Goal: Information Seeking & Learning: Learn about a topic

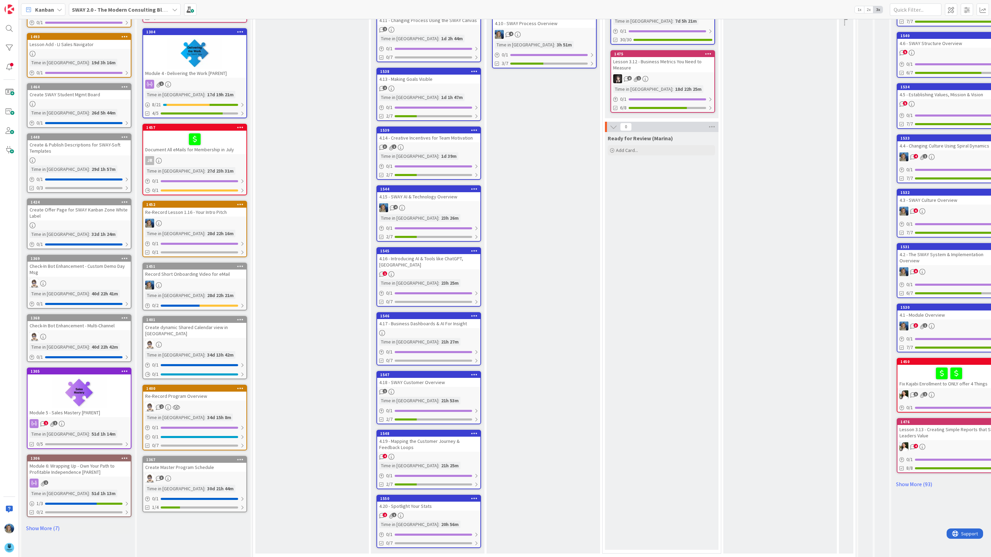
scroll to position [132, 0]
click at [431, 265] on div "4.16 - Introducing AI & Tools like ChatGPT, [GEOGRAPHIC_DATA]" at bounding box center [428, 261] width 103 height 15
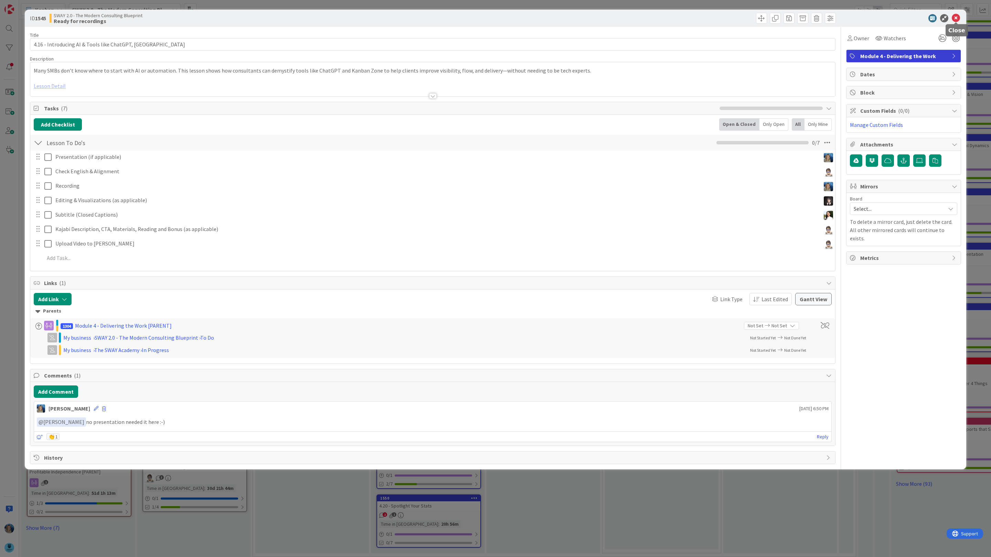
click at [956, 17] on icon at bounding box center [955, 18] width 8 height 8
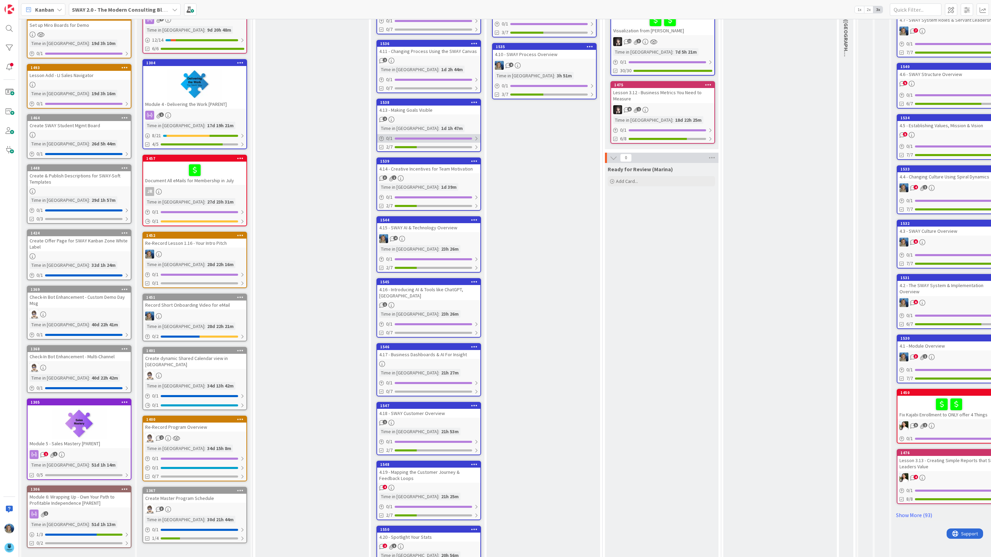
scroll to position [132, 0]
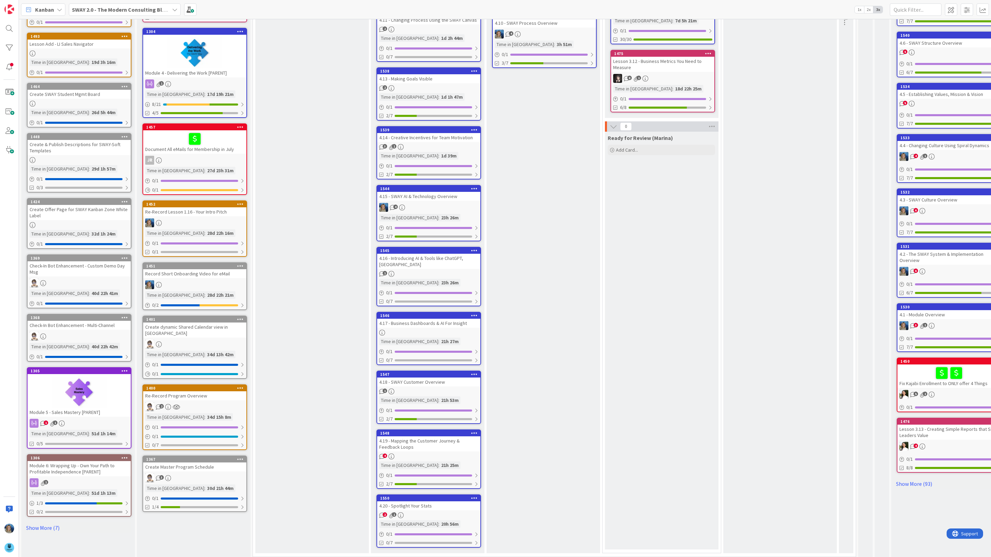
click at [441, 445] on div "4.19 - Mapping the Customer Journey & Feedback Loops" at bounding box center [428, 443] width 103 height 15
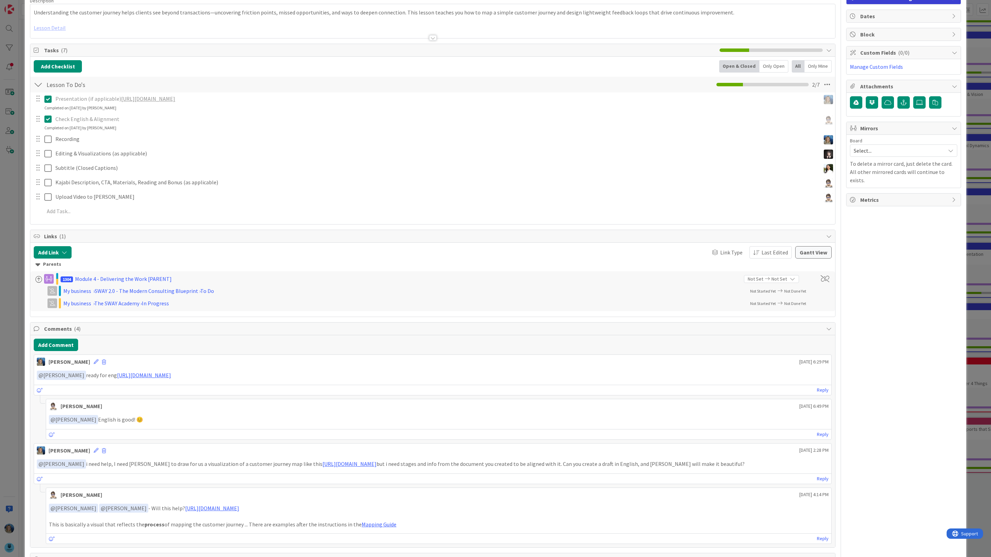
scroll to position [95, 0]
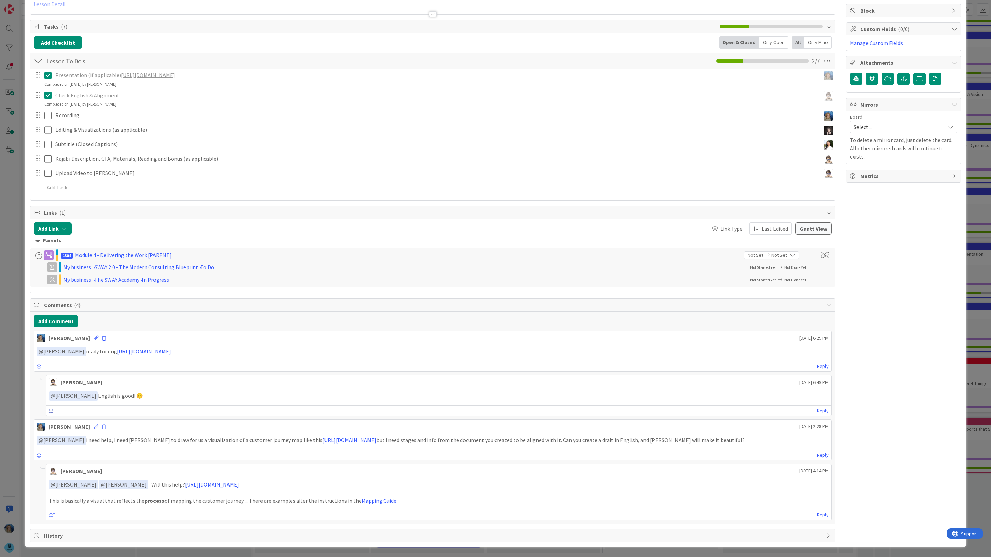
click at [50, 409] on icon at bounding box center [52, 411] width 6 height 5
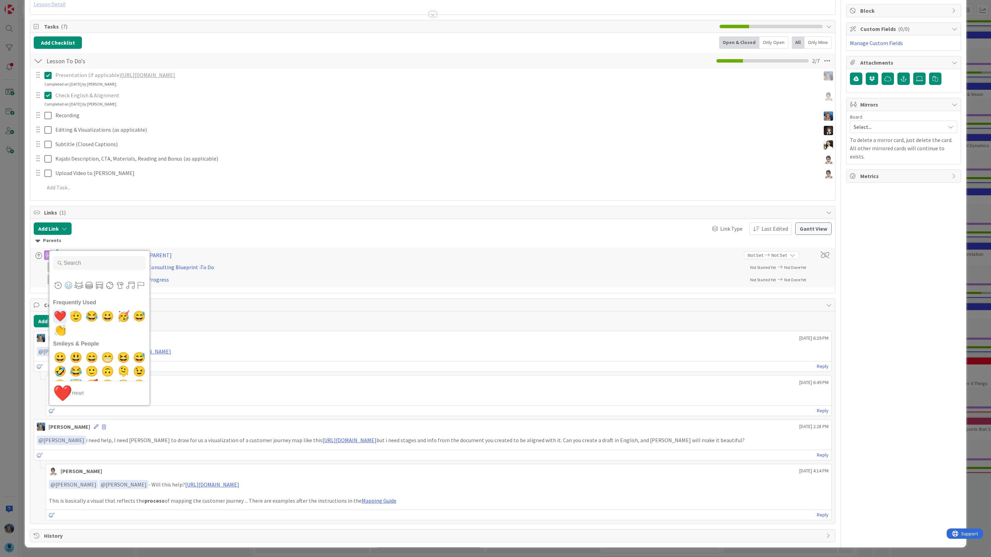
click at [59, 310] on span "❤️" at bounding box center [60, 317] width 16 height 14
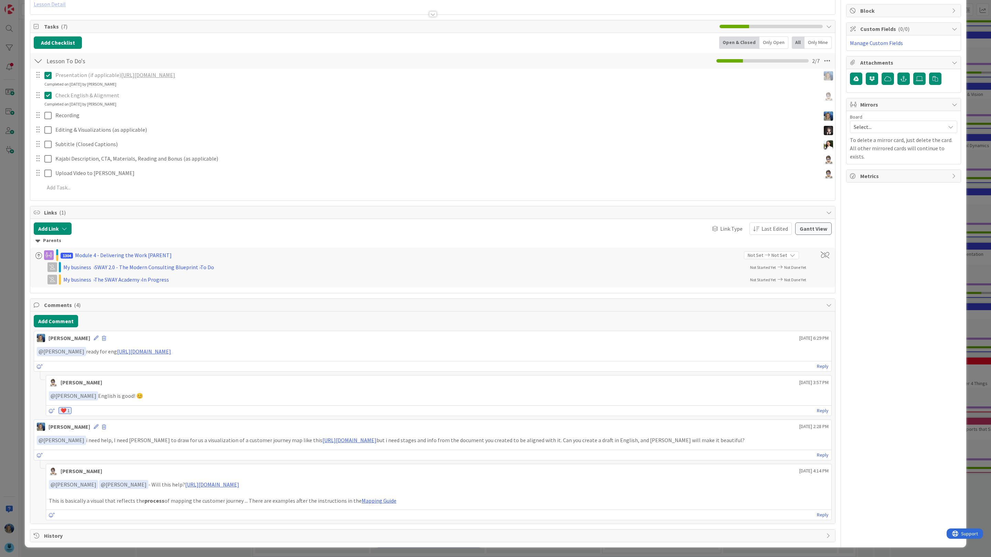
scroll to position [0, 0]
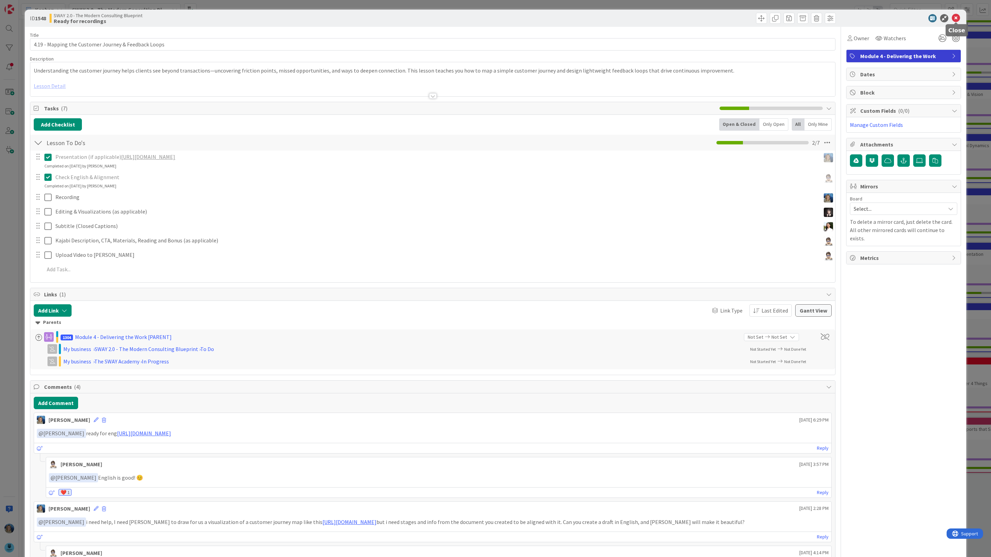
click at [958, 16] on icon at bounding box center [955, 18] width 8 height 8
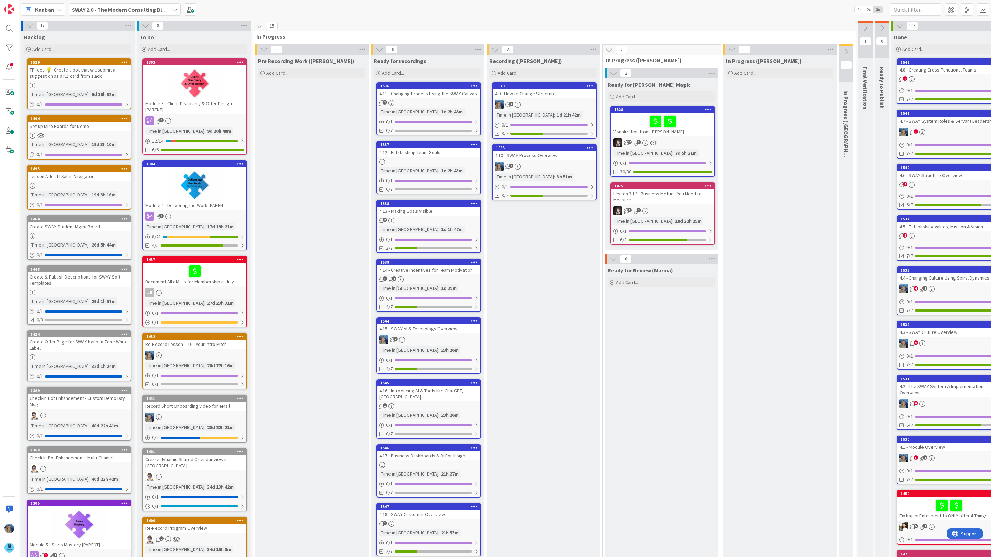
click at [430, 95] on div "4.11 - Changing Process Using the SWAY Canvas" at bounding box center [428, 93] width 103 height 9
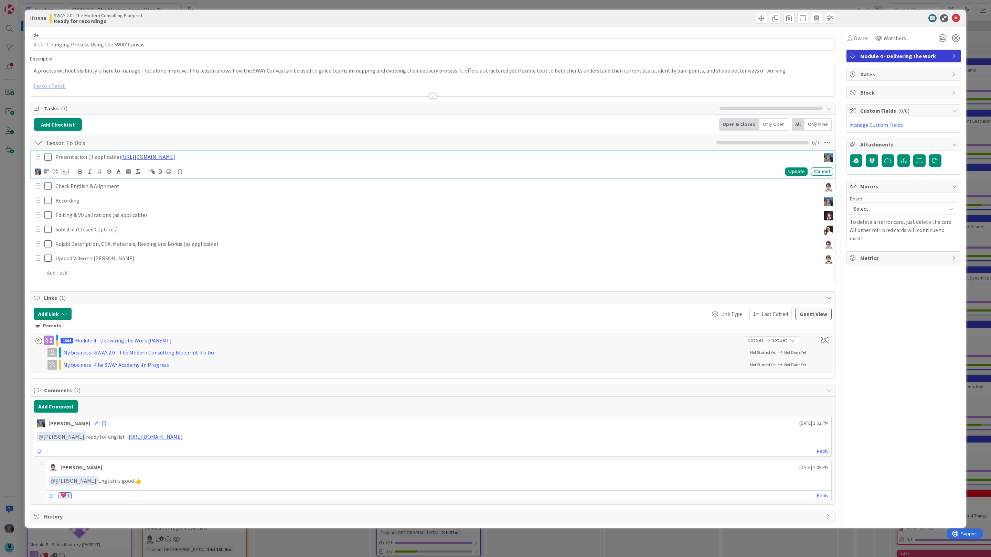
click at [175, 159] on link "[URL][DOMAIN_NAME]" at bounding box center [148, 156] width 54 height 7
click at [195, 174] on link "[URL][DOMAIN_NAME]" at bounding box center [201, 170] width 47 height 9
drag, startPoint x: 150, startPoint y: 42, endPoint x: 29, endPoint y: 43, distance: 121.1
click at [29, 43] on div "ID 1536 SWAY 2.0 - The Modern Consulting Blueprint Ready for recordings Title 4…" at bounding box center [495, 269] width 941 height 519
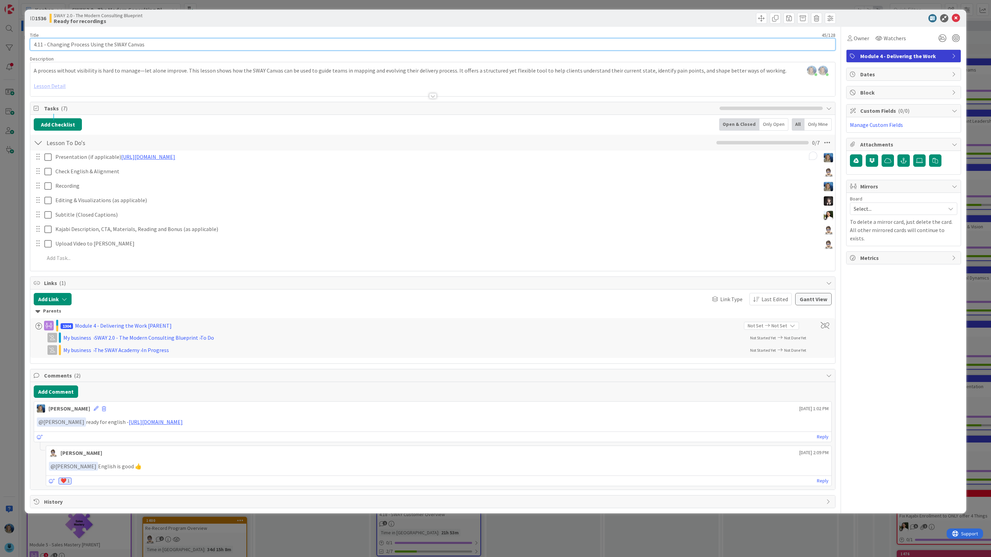
click at [150, 43] on input "4.11 - Changing Process Using the SWAY Canvas" at bounding box center [432, 44] width 805 height 12
drag, startPoint x: 155, startPoint y: 43, endPoint x: 28, endPoint y: 41, distance: 127.3
click at [28, 41] on div "ID 1536 SWAY 2.0 - The Modern Consulting Blueprint Ready for recordings Title 4…" at bounding box center [495, 262] width 941 height 504
click at [958, 16] on icon at bounding box center [955, 18] width 8 height 8
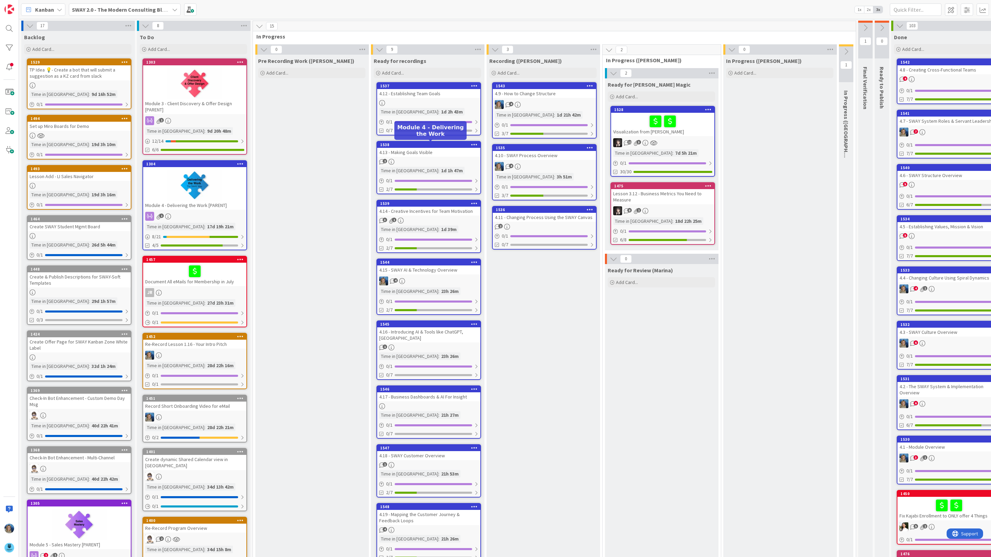
click at [411, 152] on div "4.13 - Making Goals Visible" at bounding box center [428, 152] width 103 height 9
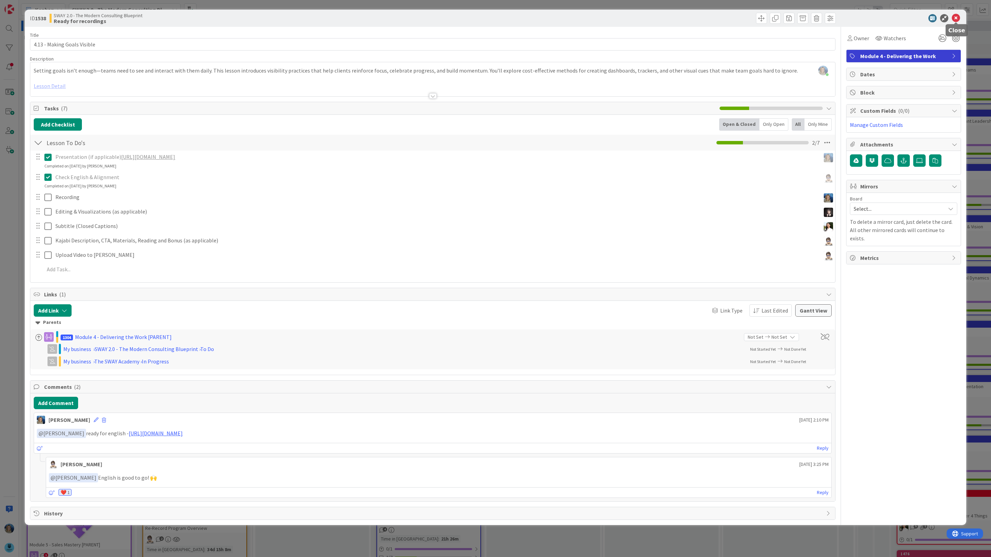
click at [956, 19] on icon at bounding box center [955, 18] width 8 height 8
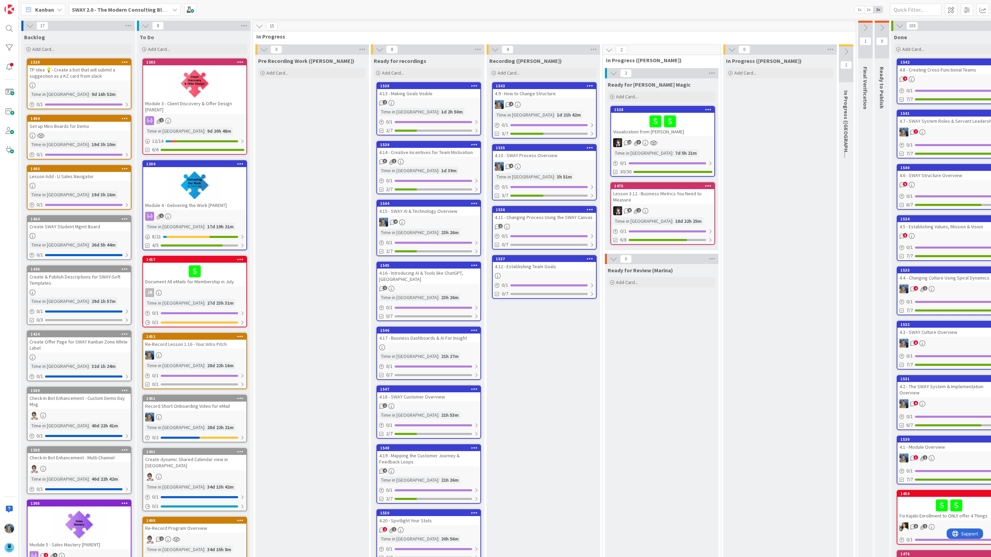
click at [551, 268] on div "4.12 - Establishing Team Goals" at bounding box center [544, 266] width 103 height 9
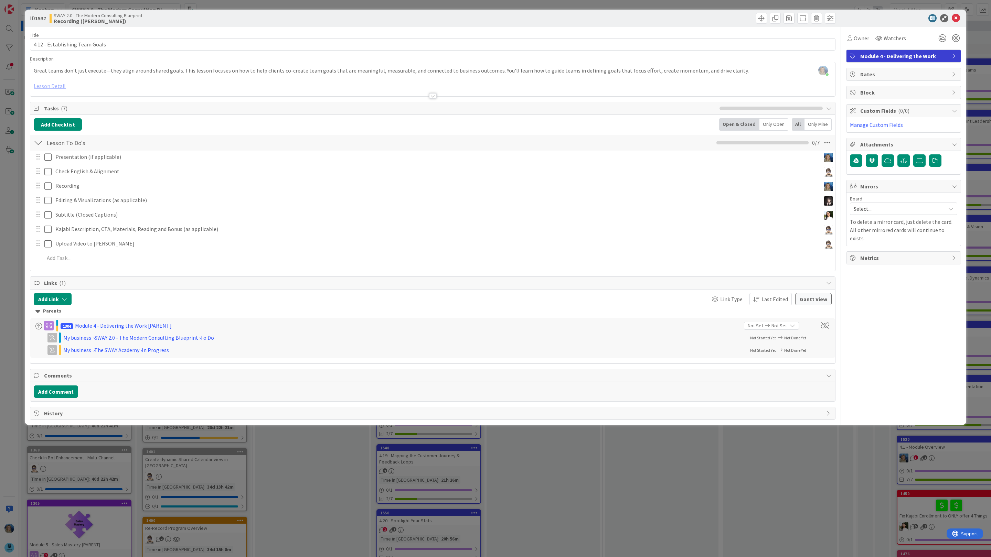
click at [45, 86] on div at bounding box center [432, 88] width 805 height 18
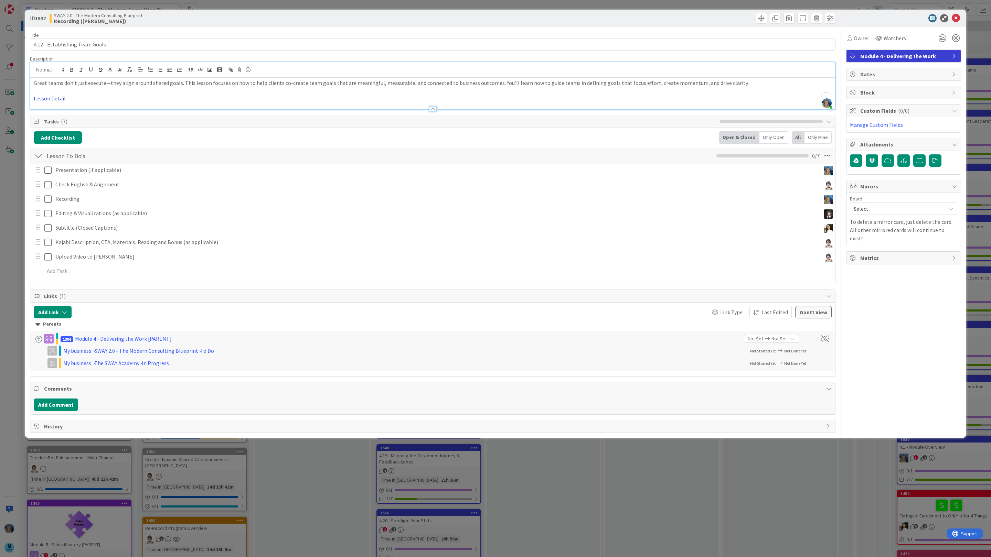
click at [58, 100] on link "Lesson Detail" at bounding box center [50, 98] width 32 height 7
click at [56, 112] on link "[URL][DOMAIN_NAME]" at bounding box center [50, 111] width 47 height 9
click at [957, 19] on icon at bounding box center [955, 18] width 8 height 8
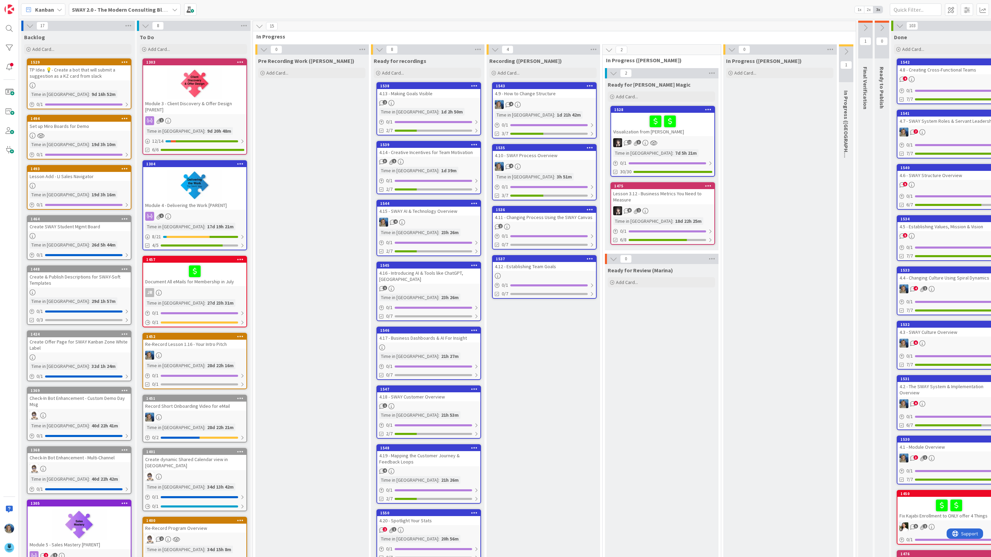
click at [449, 102] on div "2" at bounding box center [428, 103] width 103 height 6
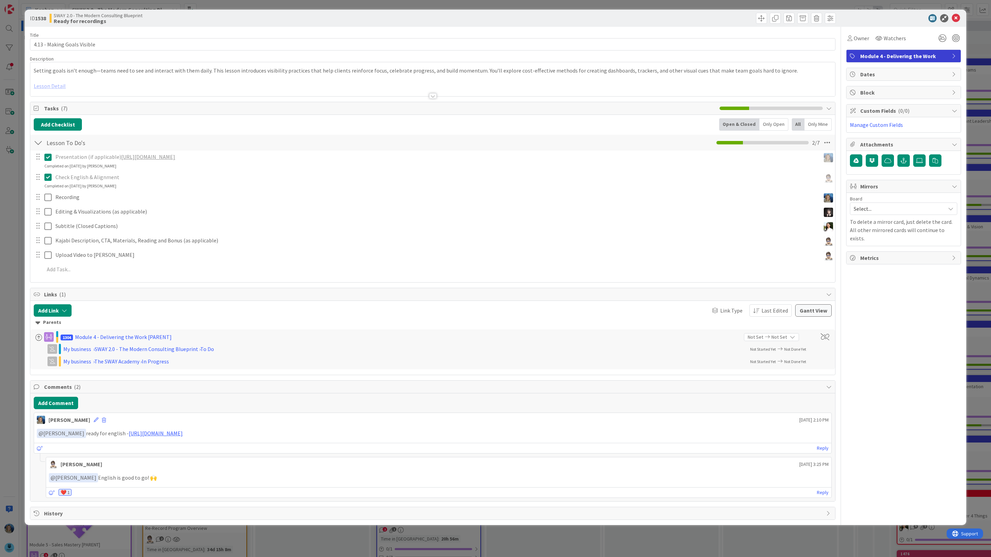
click at [166, 159] on link "[URL][DOMAIN_NAME]" at bounding box center [148, 156] width 54 height 7
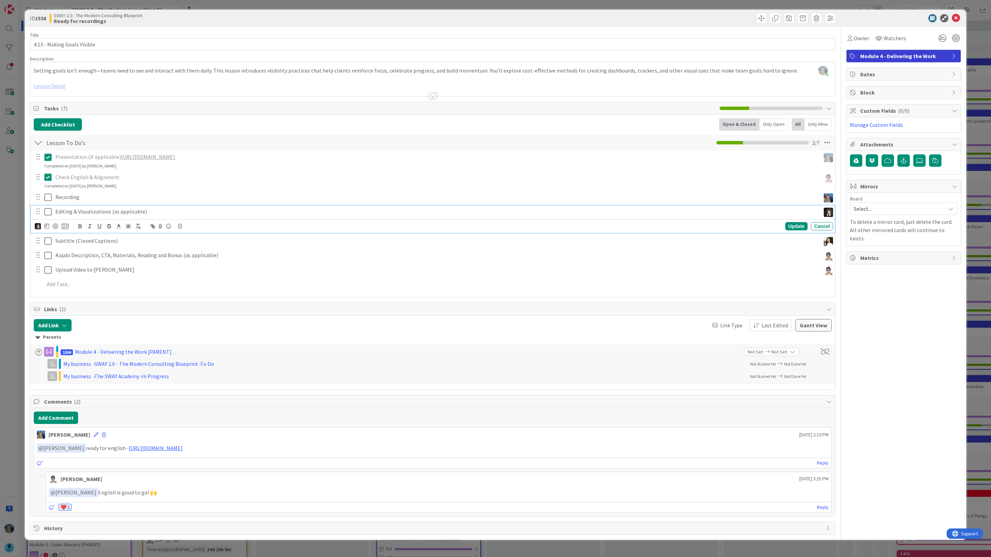
click at [280, 213] on p "Editing & Visualizations (as applicable)" at bounding box center [436, 212] width 762 height 8
click at [956, 17] on icon at bounding box center [955, 18] width 8 height 8
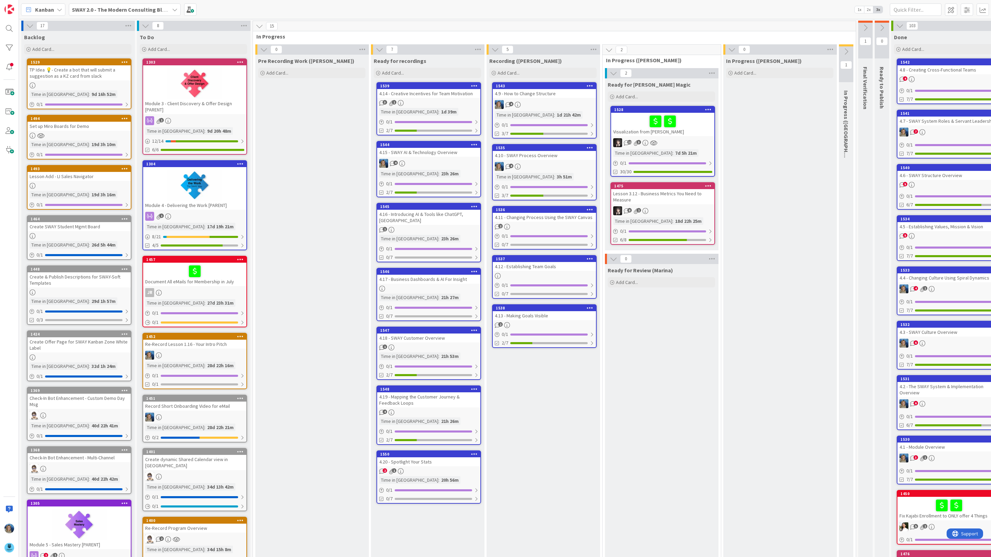
click at [563, 268] on div "4.12 - Establishing Team Goals" at bounding box center [544, 266] width 103 height 9
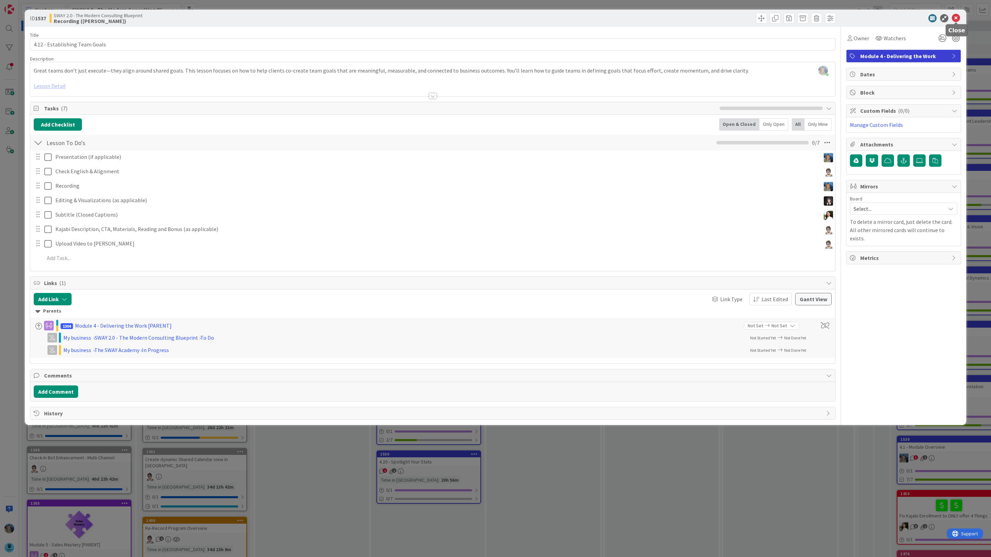
click at [957, 18] on icon at bounding box center [955, 18] width 8 height 8
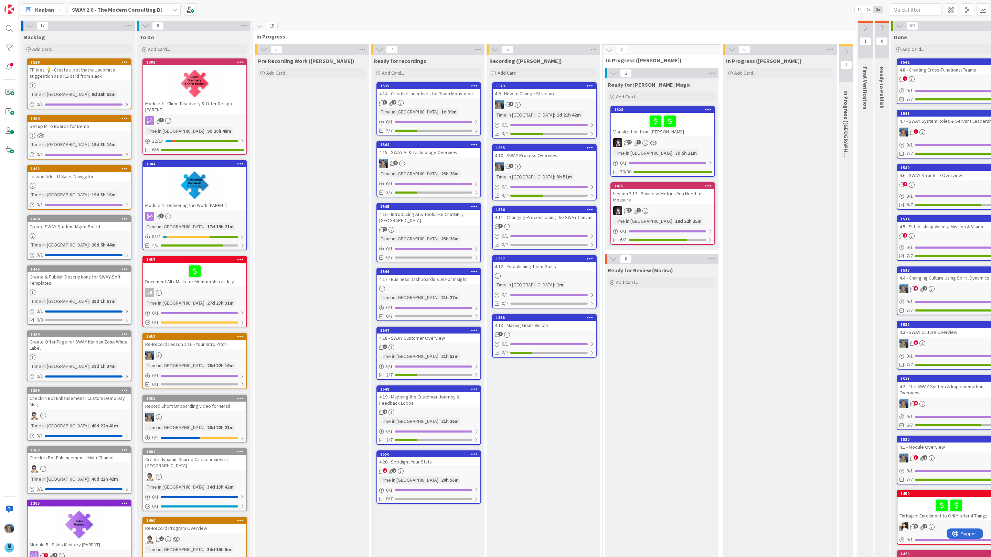
click at [535, 327] on div "4.13 - Making Goals Visible" at bounding box center [544, 325] width 103 height 9
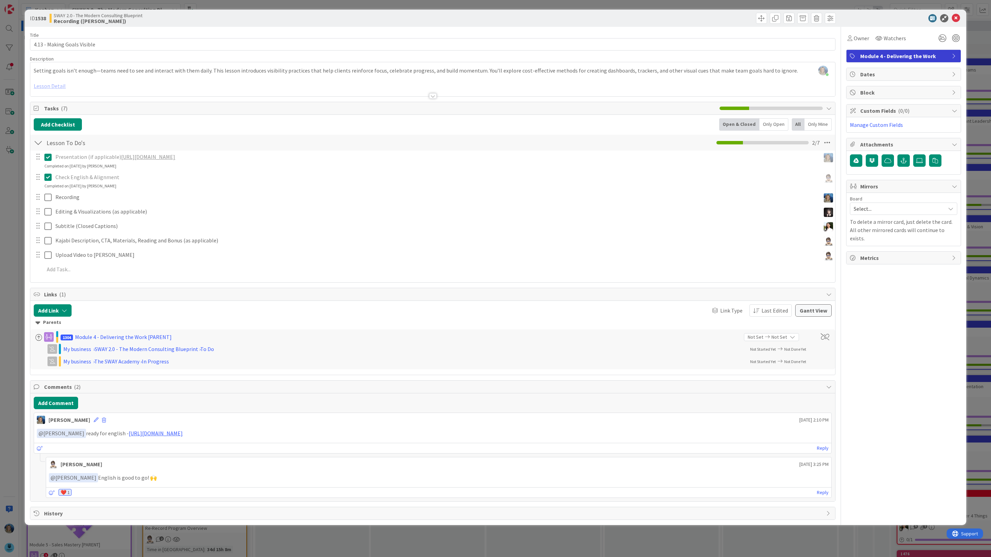
click at [175, 160] on link "[URL][DOMAIN_NAME]" at bounding box center [148, 156] width 54 height 7
click at [956, 17] on icon at bounding box center [955, 18] width 8 height 8
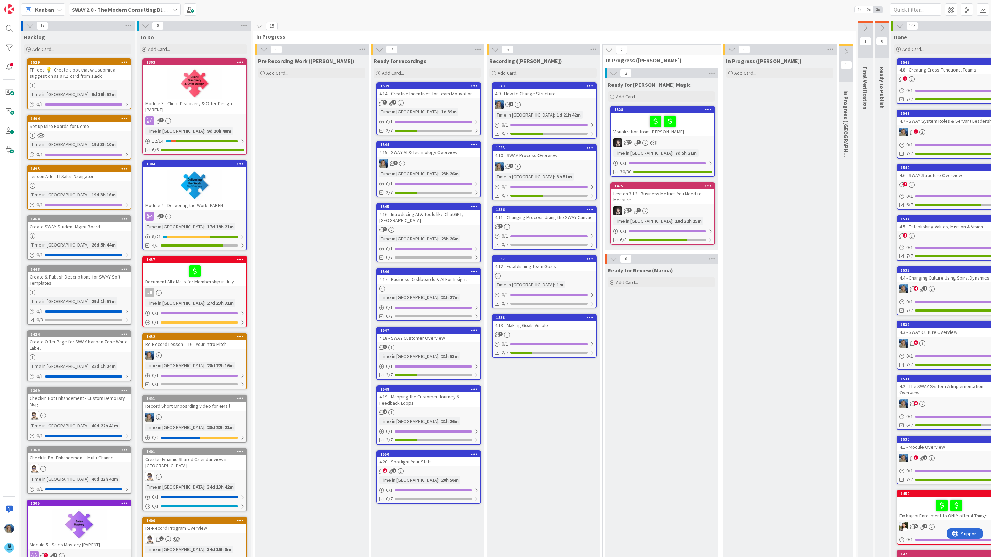
click at [554, 328] on link "1538 4.13 - Making Goals Visible 2 0 / 1 2/7" at bounding box center [544, 336] width 105 height 44
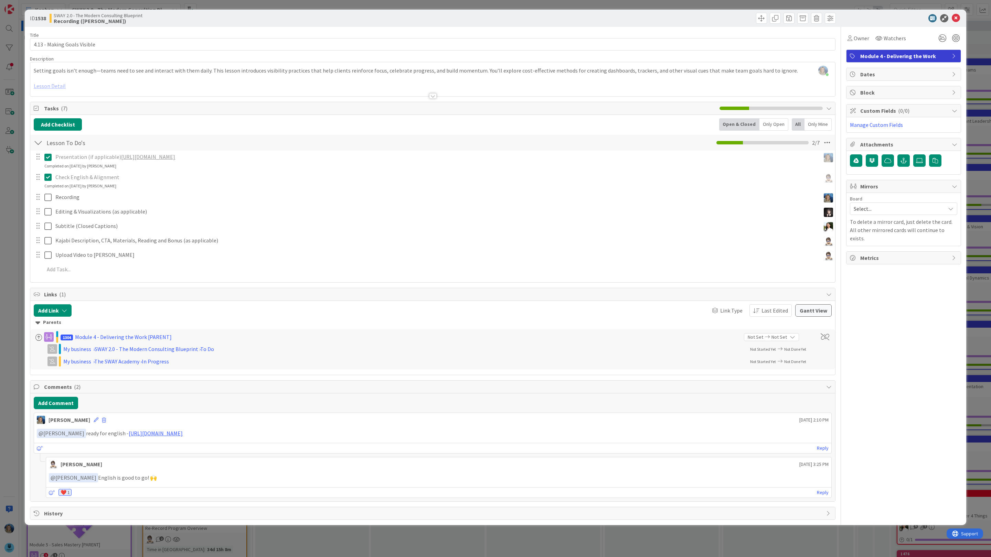
drag, startPoint x: 292, startPoint y: 161, endPoint x: 118, endPoint y: 158, distance: 174.1
click at [118, 158] on p "Presentation (if applicable) [URL][DOMAIN_NAME]" at bounding box center [436, 157] width 762 height 8
copy link "[URL][DOMAIN_NAME]"
click at [956, 18] on icon at bounding box center [955, 18] width 8 height 8
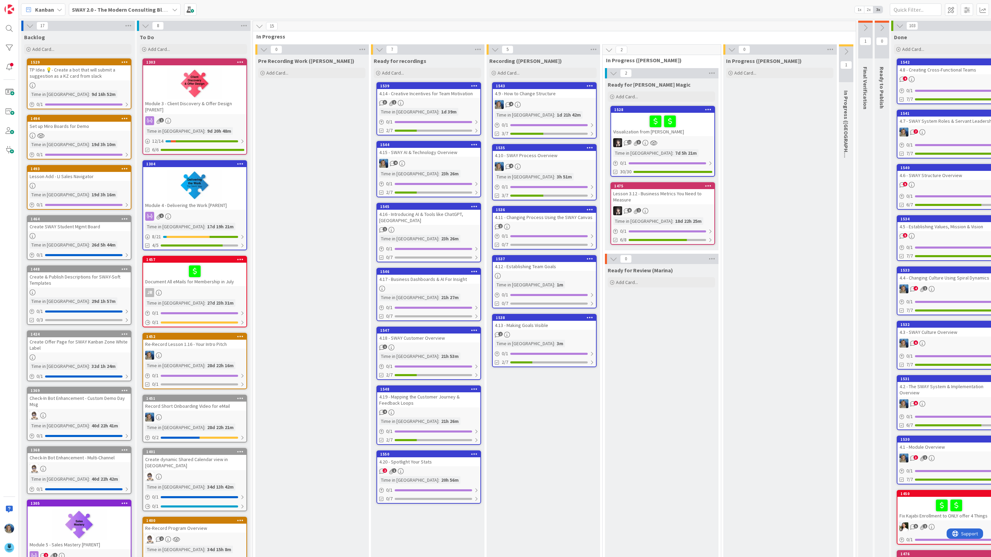
click at [558, 277] on div at bounding box center [544, 276] width 103 height 6
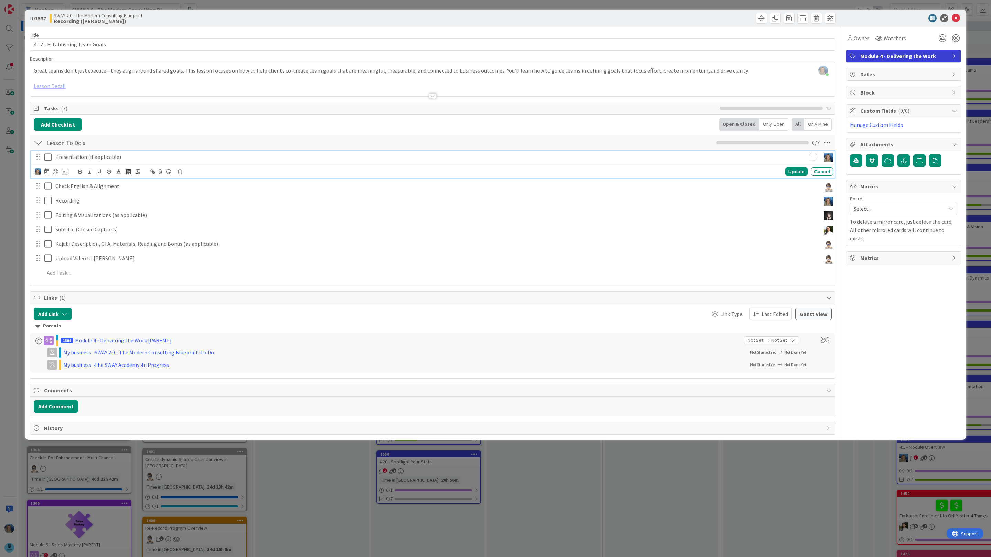
click at [135, 157] on p "Presentation (if applicable)" at bounding box center [436, 157] width 762 height 8
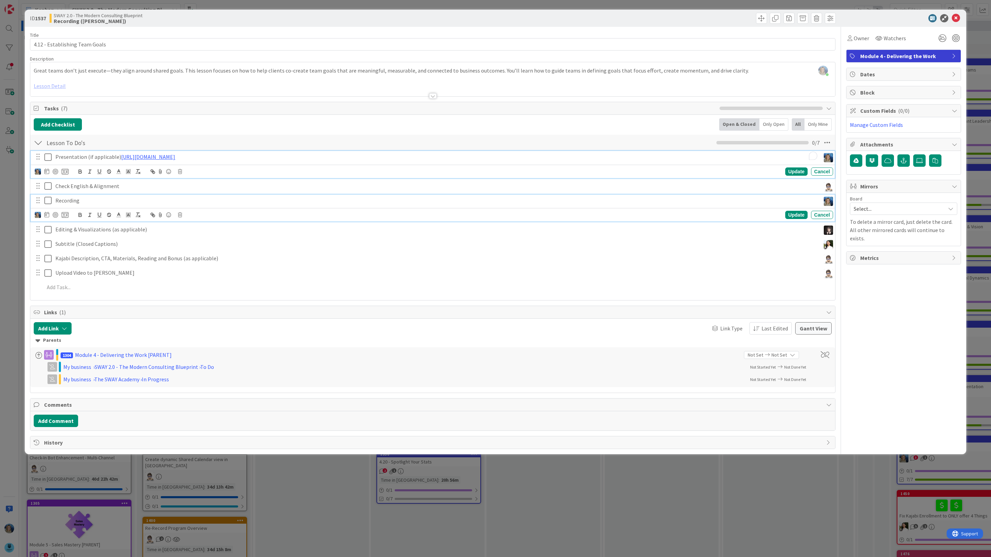
click at [301, 198] on p "Recording" at bounding box center [436, 201] width 762 height 8
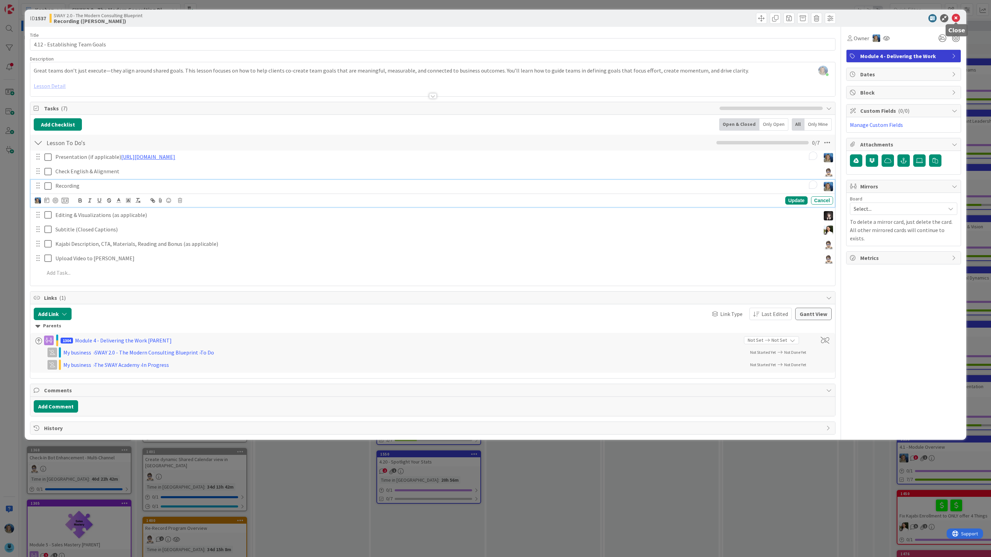
click at [956, 18] on icon at bounding box center [955, 18] width 8 height 8
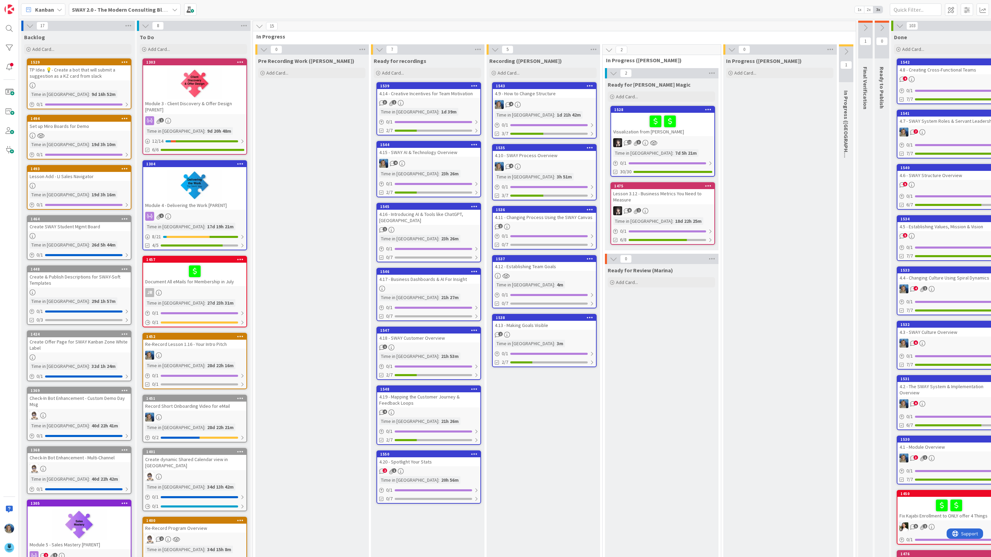
click at [561, 332] on div "2" at bounding box center [544, 335] width 103 height 6
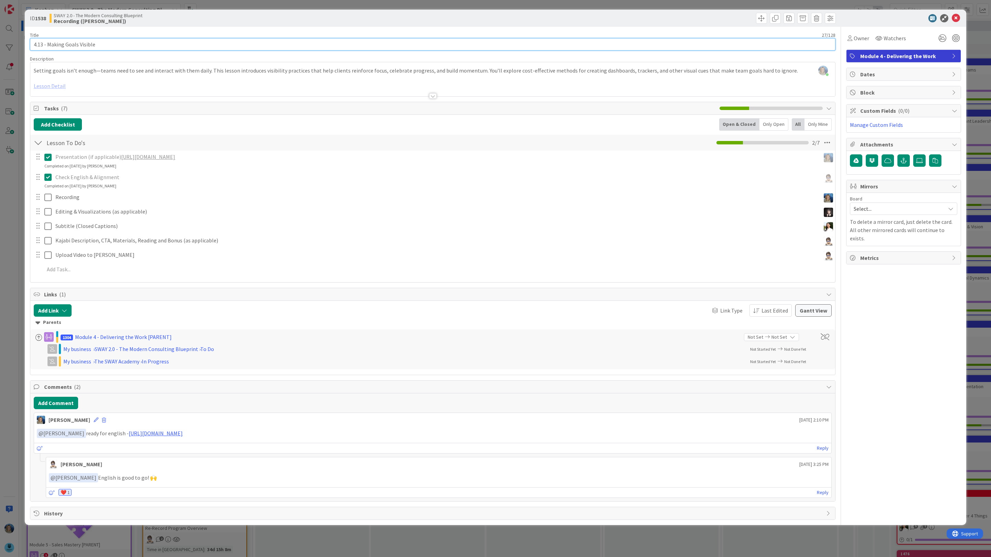
drag, startPoint x: 98, startPoint y: 46, endPoint x: 26, endPoint y: 44, distance: 71.9
click at [26, 44] on div "ID 1538 SWAY 2.0 - The Modern Consulting Blueprint Recording ([PERSON_NAME]) Ti…" at bounding box center [495, 268] width 941 height 516
click at [957, 18] on icon at bounding box center [955, 18] width 8 height 8
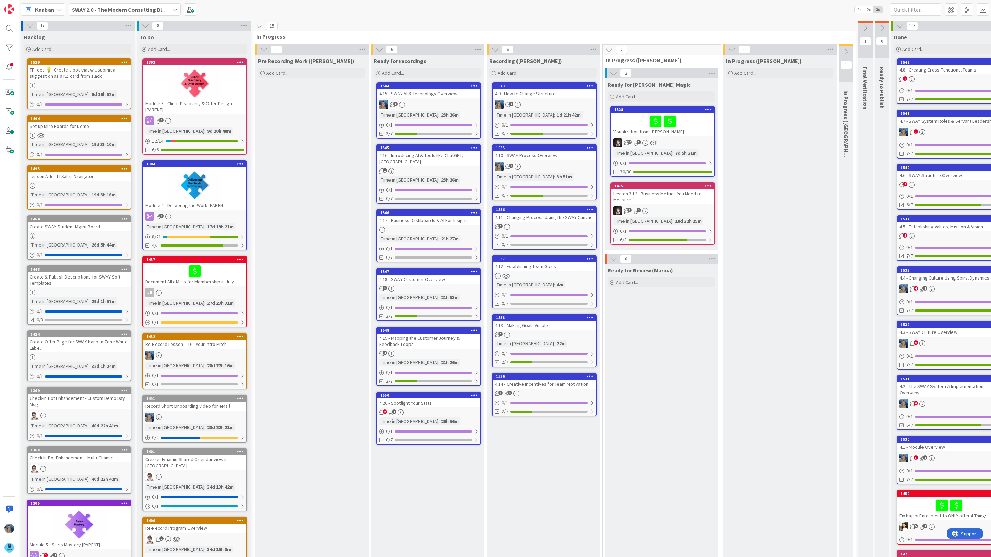
click at [562, 385] on div "4.14 - Creative Incentives for Team Motivation" at bounding box center [544, 384] width 103 height 9
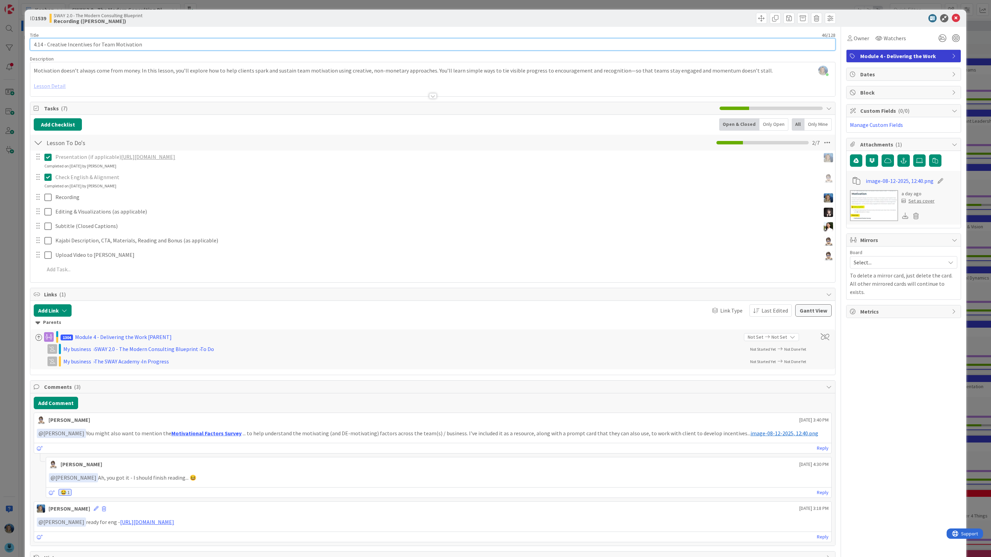
click at [153, 44] on input "4.14 - Creative Incentives for Team Motivation" at bounding box center [432, 44] width 805 height 12
click at [148, 160] on link "[URL][DOMAIN_NAME]" at bounding box center [148, 156] width 54 height 7
type input "4.13 - Creative Incentives for Team Motivation"
drag, startPoint x: 147, startPoint y: 42, endPoint x: 18, endPoint y: 40, distance: 129.3
click at [18, 40] on div "ID 1539 SWAY 2.0 - The Modern Consulting Blueprint Recording ([PERSON_NAME]) Ti…" at bounding box center [495, 278] width 991 height 557
